Goal: Task Accomplishment & Management: Use online tool/utility

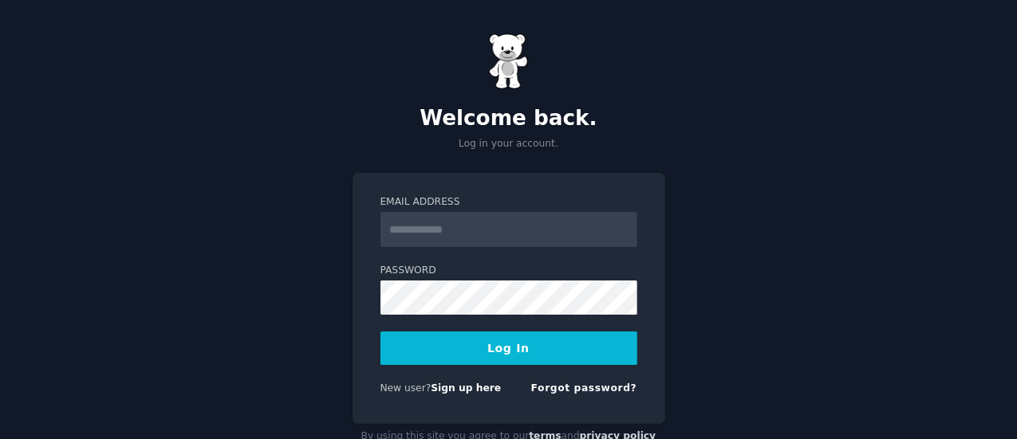
type input "**********"
click at [459, 344] on button "Log In" at bounding box center [508, 348] width 257 height 33
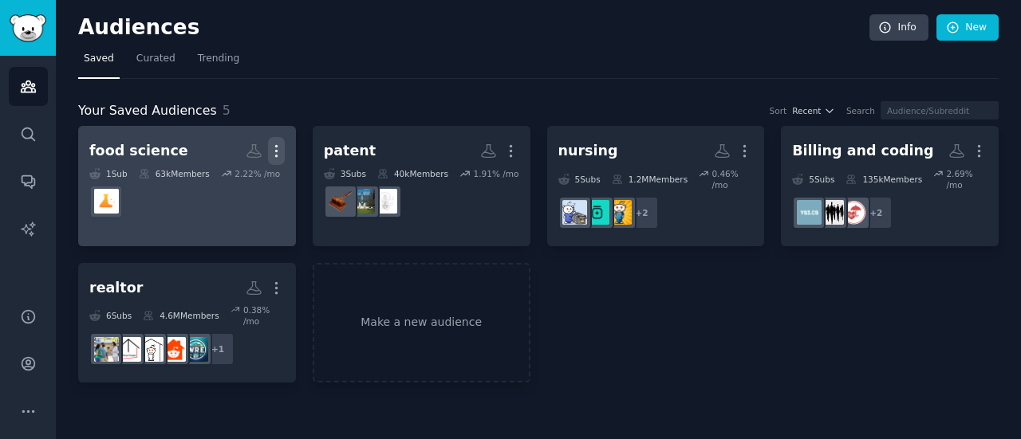
click at [278, 155] on icon "button" at bounding box center [276, 151] width 17 height 17
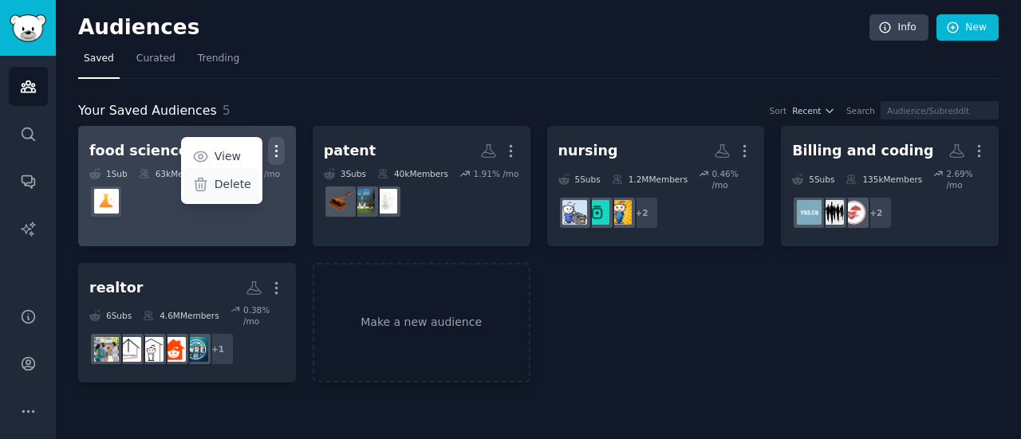
click at [234, 187] on p "Delete" at bounding box center [233, 184] width 37 height 17
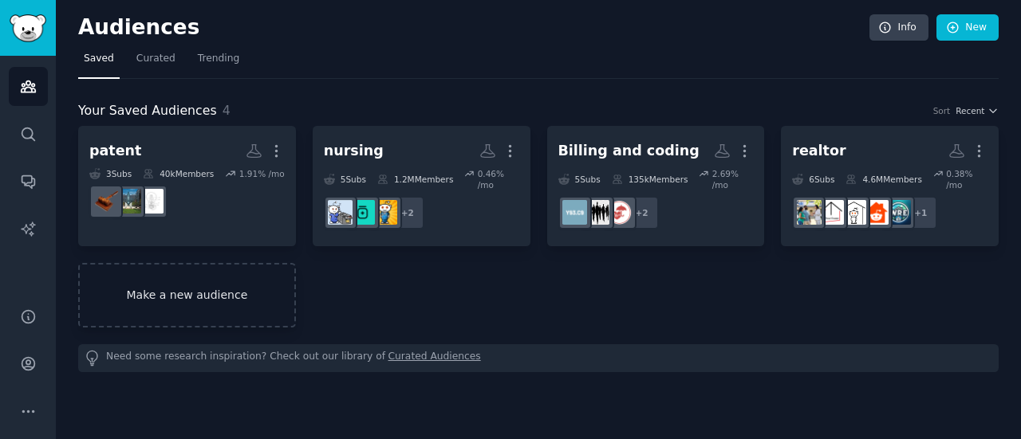
click at [209, 290] on link "Make a new audience" at bounding box center [187, 295] width 218 height 65
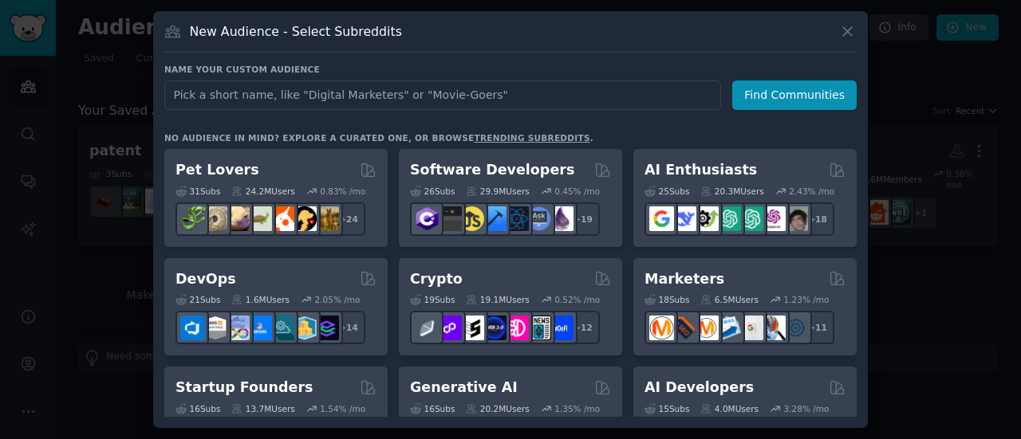
click at [338, 95] on input "text" at bounding box center [442, 96] width 557 height 30
type input "environment consulting"
click button "Find Communities" at bounding box center [794, 96] width 124 height 30
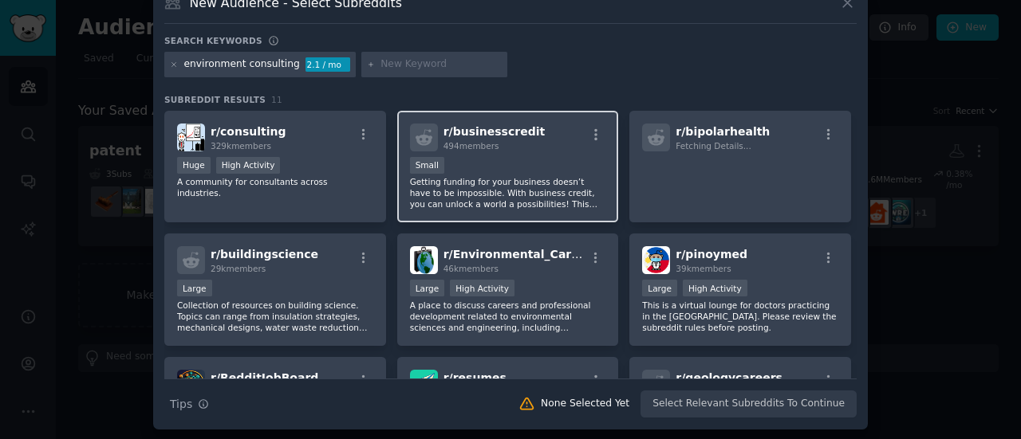
scroll to position [10, 0]
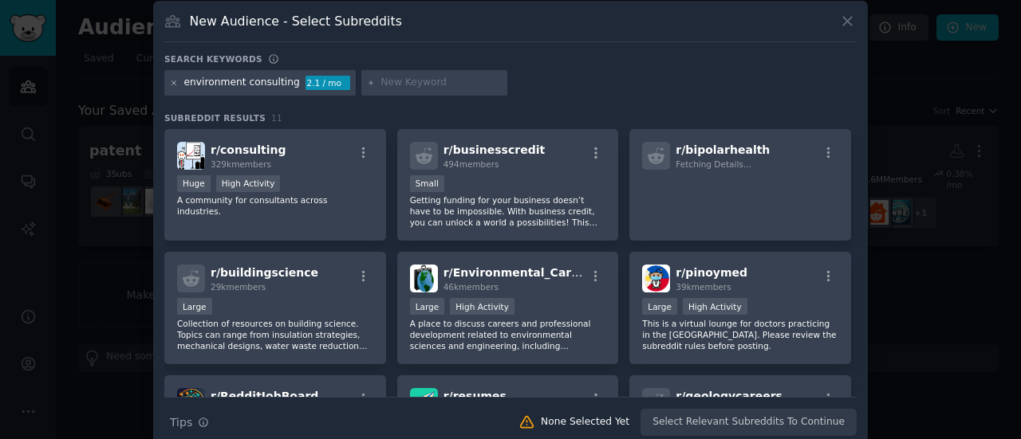
click at [170, 83] on icon at bounding box center [174, 83] width 9 height 9
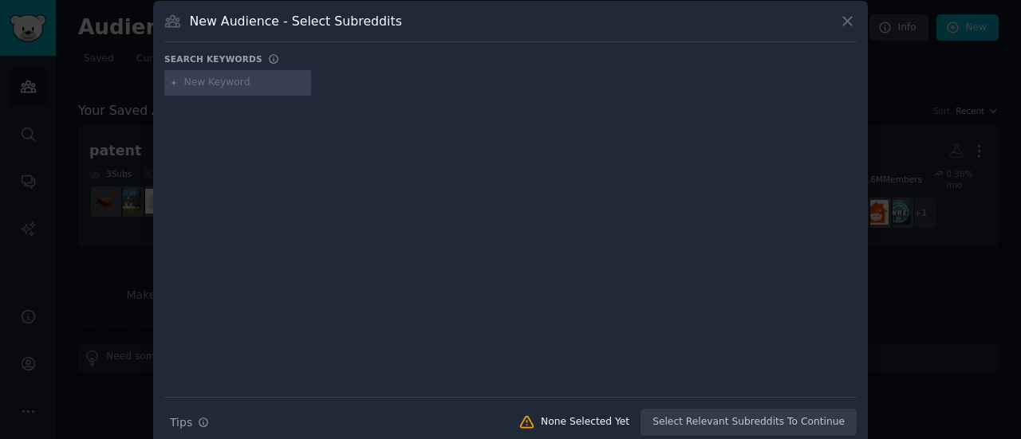
click at [201, 79] on input "text" at bounding box center [244, 83] width 121 height 14
type input "envconsult"
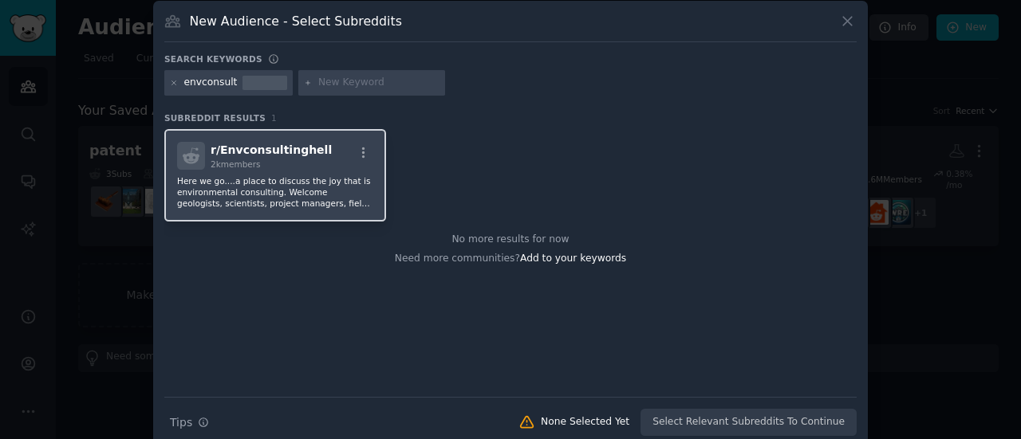
click at [313, 160] on div "r/ Envconsultinghell 2k members" at bounding box center [275, 156] width 196 height 28
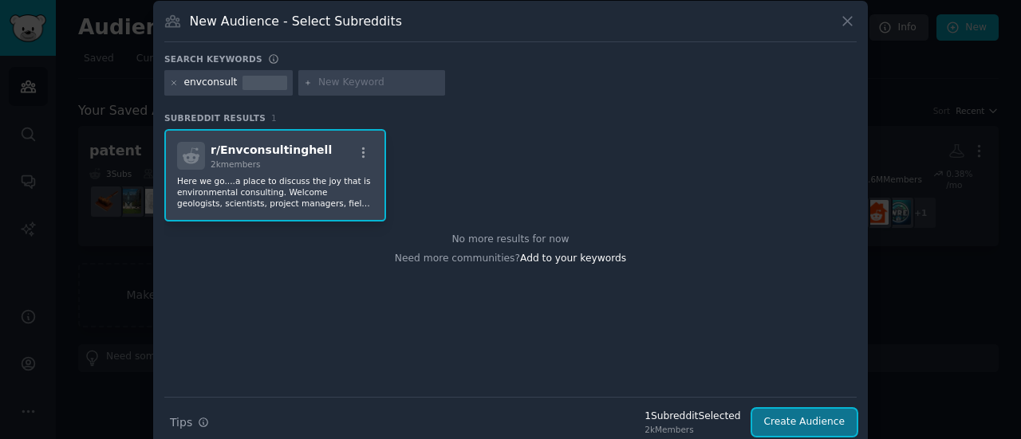
click at [777, 419] on button "Create Audience" at bounding box center [804, 422] width 105 height 27
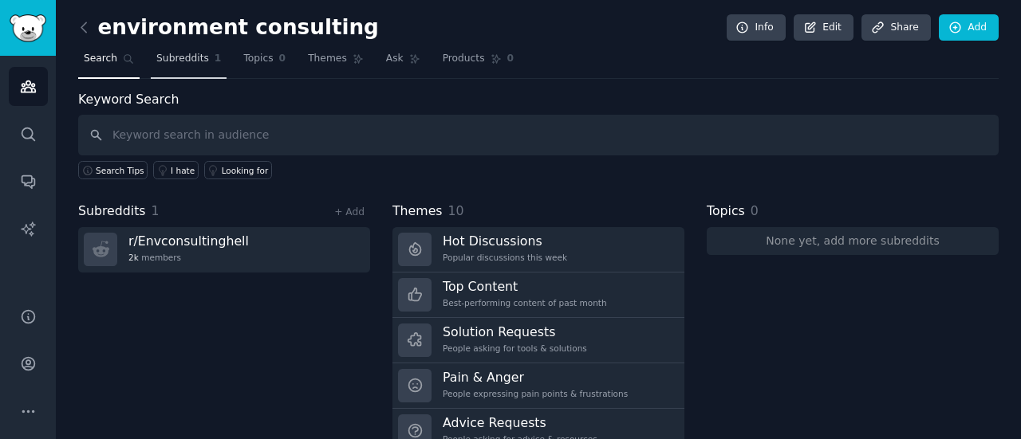
click at [215, 61] on span "1" at bounding box center [218, 59] width 7 height 14
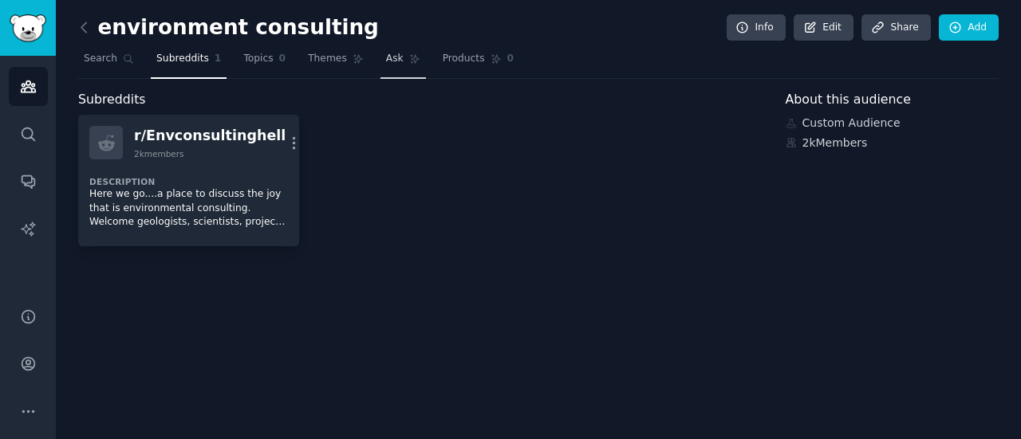
click at [386, 60] on span "Ask" at bounding box center [395, 59] width 18 height 14
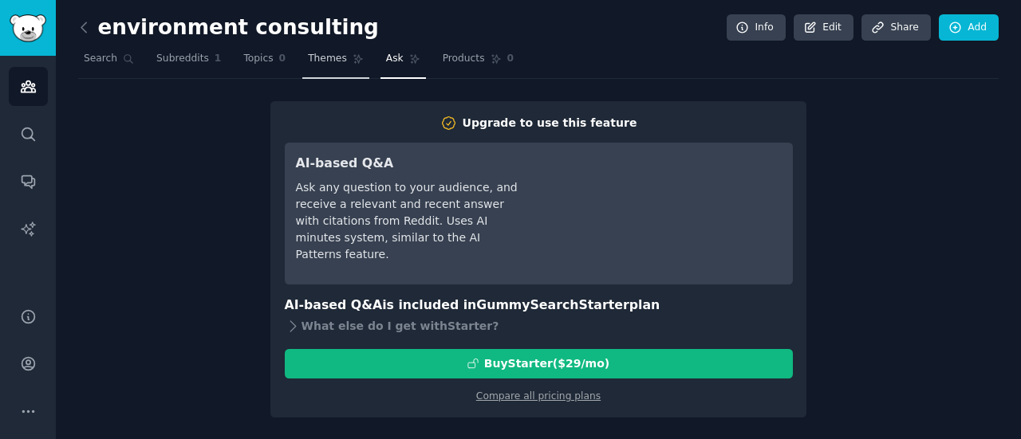
click at [330, 65] on link "Themes" at bounding box center [335, 62] width 67 height 33
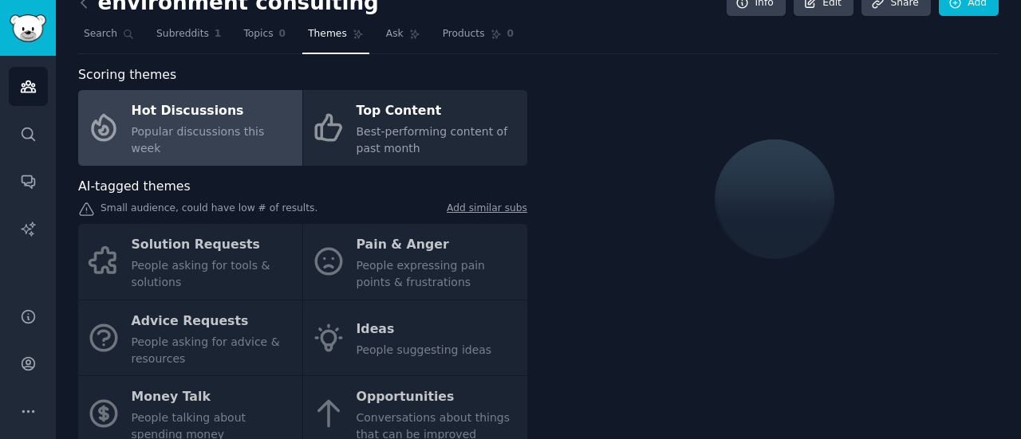
scroll to position [26, 0]
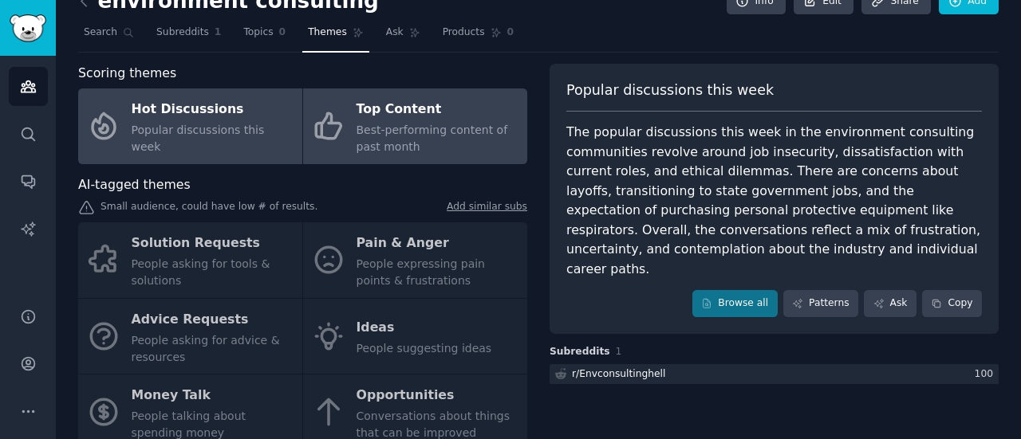
click at [426, 106] on div "Top Content" at bounding box center [437, 110] width 163 height 26
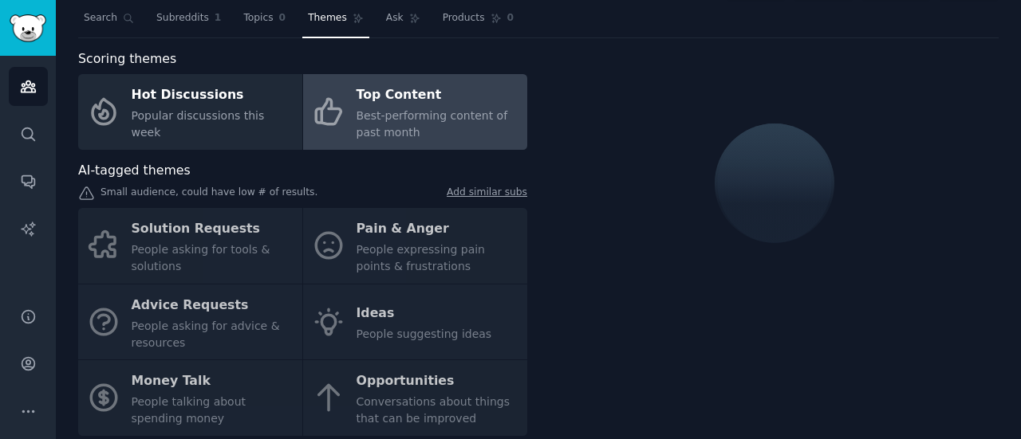
scroll to position [31, 0]
